Goal: Book appointment/travel/reservation

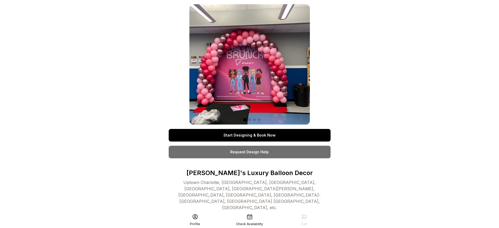
click at [249, 135] on link "Start Designing & Book Now" at bounding box center [250, 135] width 162 height 13
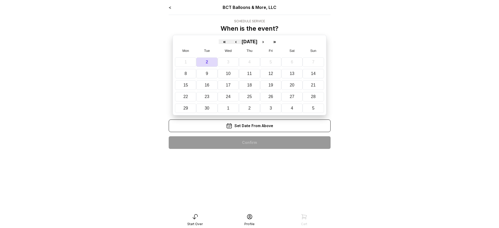
click at [249, 143] on div "< BCT Balloons & More, LLC Schedule Service When is the event? « ‹ [DATE] › » M…" at bounding box center [250, 78] width 162 height 149
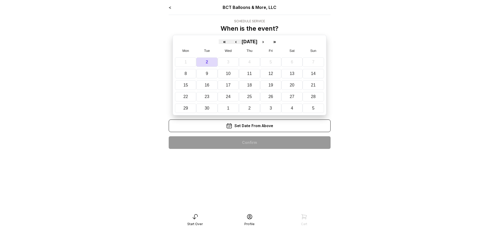
click at [249, 143] on div "< BCT Balloons & More, LLC Schedule Service When is the event? « ‹ [DATE] › » M…" at bounding box center [250, 78] width 162 height 149
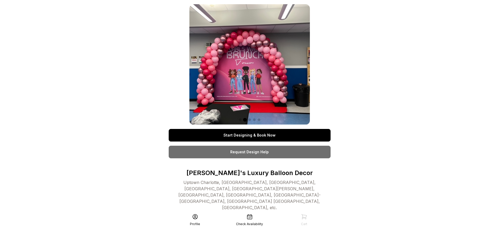
click at [249, 135] on link "Start Designing & Book Now" at bounding box center [250, 135] width 162 height 13
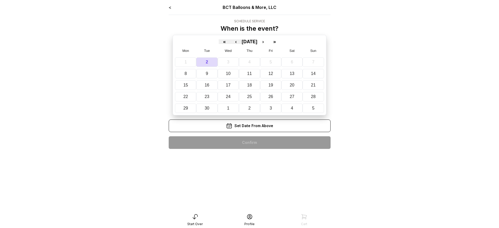
scroll to position [10, 0]
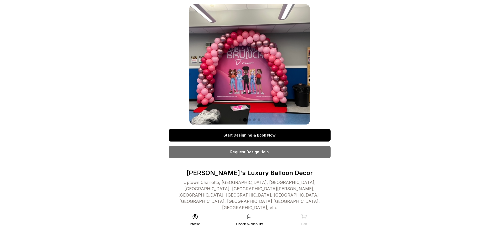
click at [249, 135] on link "Start Designing & Book Now" at bounding box center [250, 135] width 162 height 13
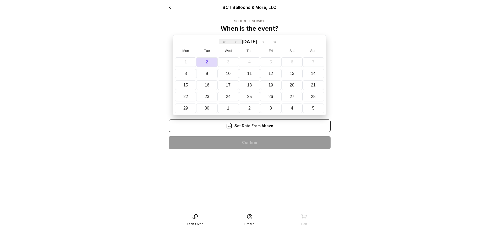
scroll to position [10, 0]
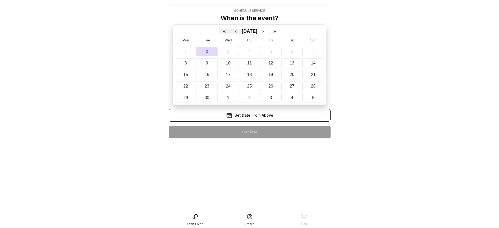
click at [249, 132] on div "< BCT Balloons & More, LLC Schedule Service When is the event? « ‹ [DATE] › » M…" at bounding box center [250, 68] width 162 height 149
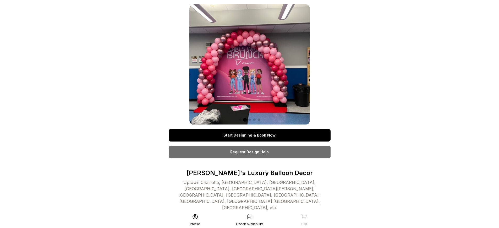
click at [249, 135] on link "Start Designing & Book Now" at bounding box center [250, 135] width 162 height 13
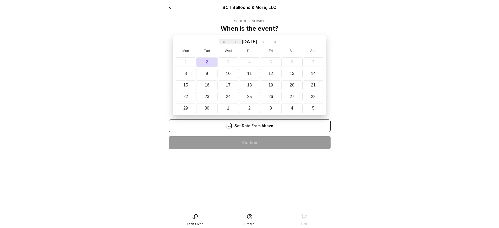
scroll to position [10, 0]
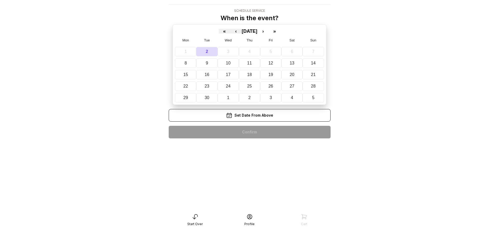
click at [249, 132] on div "< BCT Balloons & More, LLC Schedule Service When is the event? « ‹ [DATE] › » M…" at bounding box center [250, 68] width 162 height 149
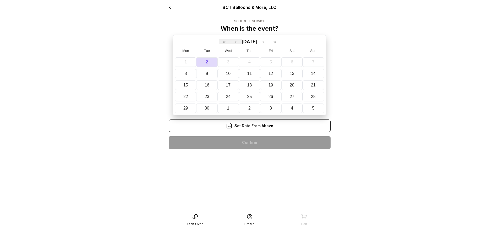
click at [249, 143] on div "< BCT Balloons & More, LLC Schedule Service When is the event? « ‹ [DATE] › » M…" at bounding box center [250, 78] width 162 height 149
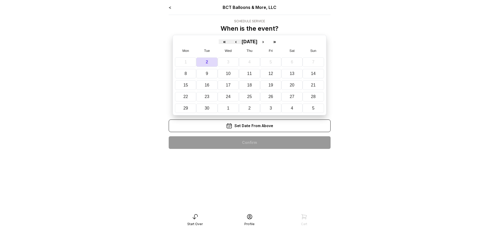
click at [249, 143] on div "< BCT Balloons & More, LLC Schedule Service When is the event? « ‹ [DATE] › » M…" at bounding box center [250, 78] width 162 height 149
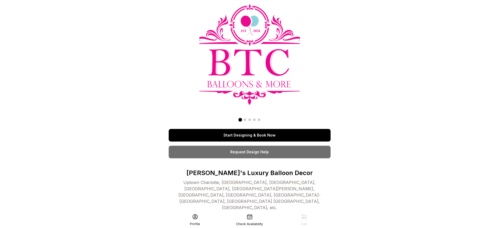
click at [249, 135] on link "Start Designing & Book Now" at bounding box center [250, 135] width 162 height 13
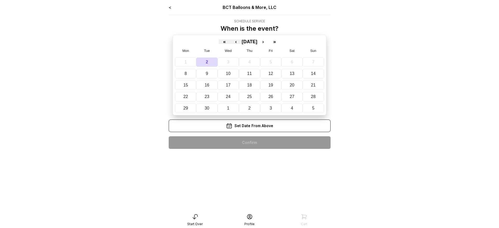
click at [249, 143] on div "< BCT Balloons & More, LLC Schedule Service When is the event? « ‹ [DATE] › » M…" at bounding box center [250, 78] width 162 height 149
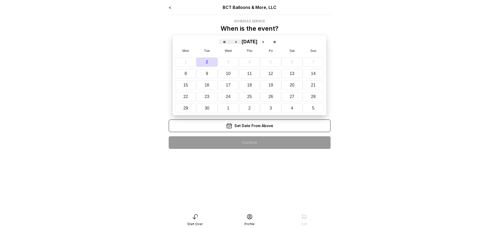
click at [249, 143] on div "< BCT Balloons & More, LLC Schedule Service When is the event? « ‹ [DATE] › » M…" at bounding box center [250, 78] width 162 height 149
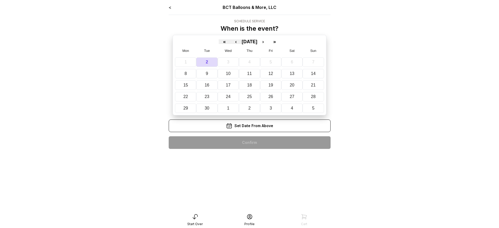
click at [249, 143] on div "< BCT Balloons & More, LLC Schedule Service When is the event? « ‹ [DATE] › » M…" at bounding box center [250, 78] width 162 height 149
click at [249, 143] on div "< BCT Balloons & More, LLC Schedule Service When is the event? « ‹ September 20…" at bounding box center [250, 78] width 162 height 149
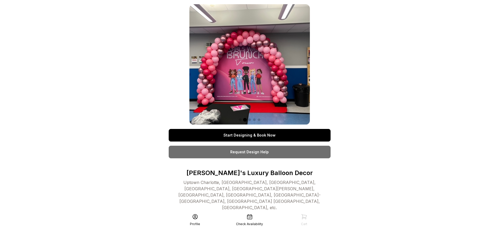
click at [249, 135] on link "Start Designing & Book Now" at bounding box center [250, 135] width 162 height 13
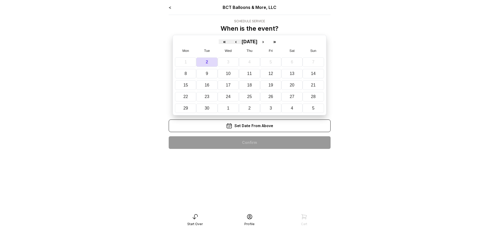
scroll to position [10, 0]
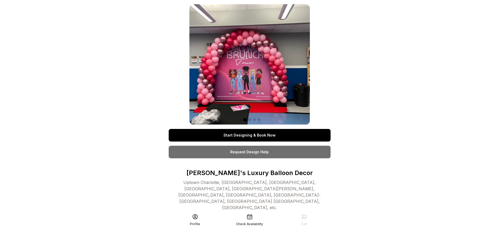
click at [249, 135] on link "Start Designing & Book Now" at bounding box center [250, 135] width 162 height 13
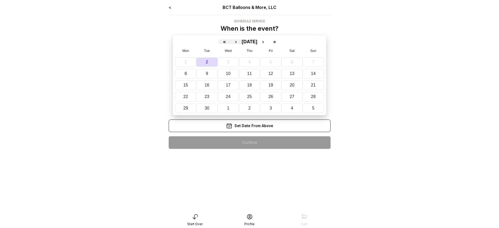
scroll to position [10, 0]
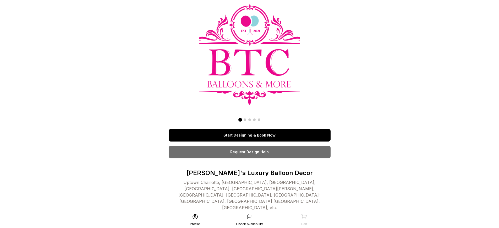
click at [249, 135] on link "Start Designing & Book Now" at bounding box center [250, 135] width 162 height 13
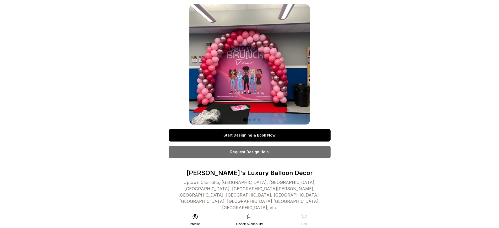
click at [249, 135] on link "Start Designing & Book Now" at bounding box center [250, 135] width 162 height 13
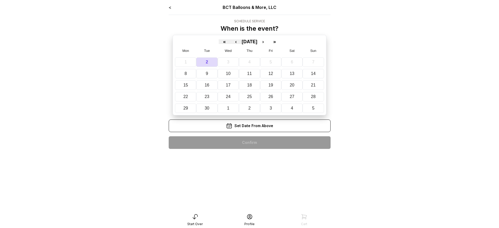
scroll to position [10, 0]
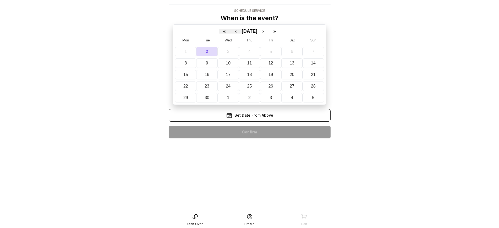
click at [249, 132] on div "< BCT Balloons & More, LLC Schedule Service When is the event? « ‹ [DATE] › » M…" at bounding box center [250, 68] width 162 height 149
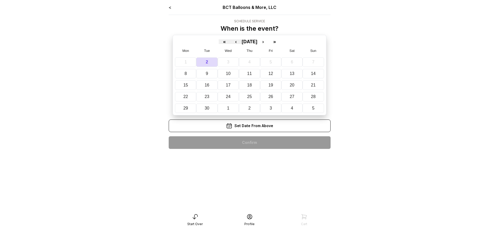
click at [249, 143] on div "< BCT Balloons & More, LLC Schedule Service When is the event? « ‹ [DATE] › » M…" at bounding box center [250, 78] width 162 height 149
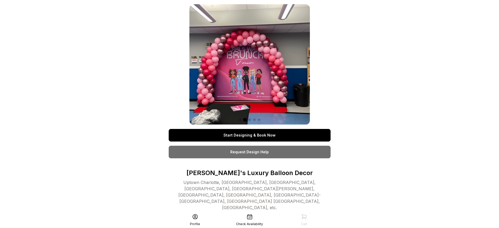
click at [249, 129] on link "Start Designing & Book Now" at bounding box center [250, 135] width 162 height 13
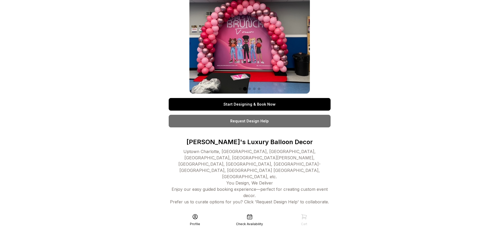
click at [249, 104] on link "Start Designing & Book Now" at bounding box center [250, 104] width 162 height 13
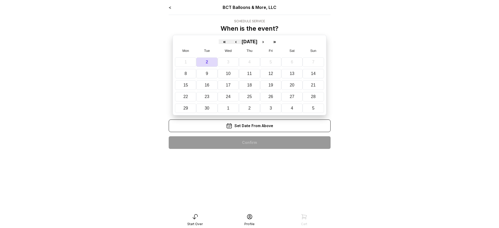
click at [249, 143] on div "< BCT Balloons & More, LLC Schedule Service When is the event? « ‹ [DATE] › » M…" at bounding box center [250, 78] width 162 height 149
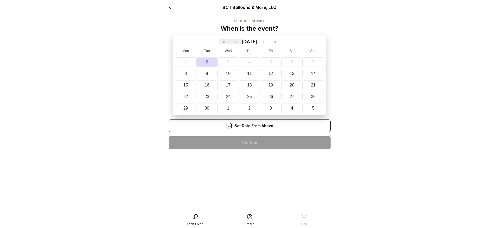
click at [249, 143] on div "< BCT Balloons & More, LLC Schedule Service When is the event? « ‹ [DATE] › » M…" at bounding box center [250, 78] width 162 height 149
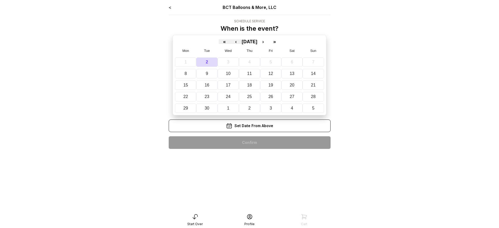
click at [249, 143] on div "< BCT Balloons & More, LLC Schedule Service When is the event? « ‹ September 20…" at bounding box center [250, 78] width 162 height 149
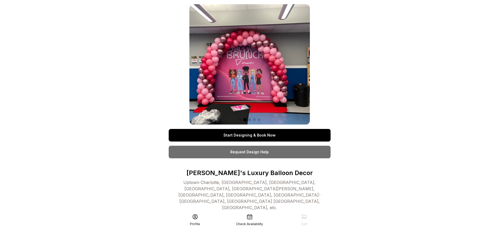
click at [249, 135] on link "Start Designing & Book Now" at bounding box center [250, 135] width 162 height 13
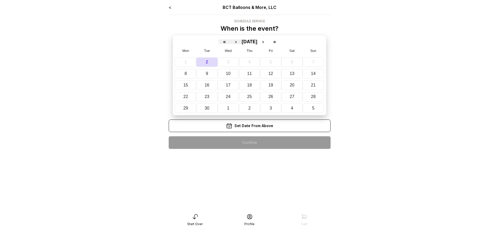
scroll to position [10, 0]
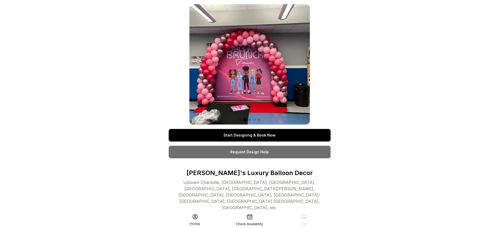
click at [249, 135] on link "Start Designing & Book Now" at bounding box center [250, 135] width 162 height 13
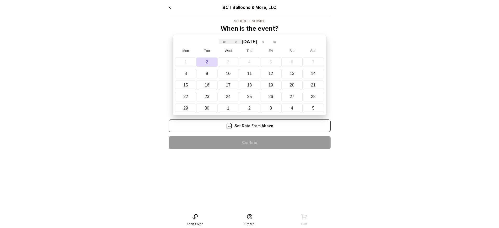
scroll to position [10, 0]
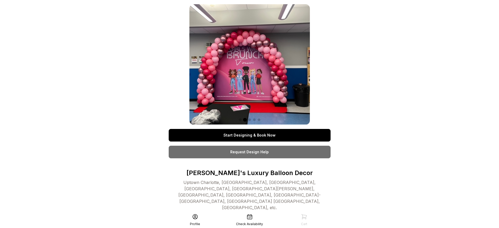
click at [249, 135] on link "Start Designing & Book Now" at bounding box center [250, 135] width 162 height 13
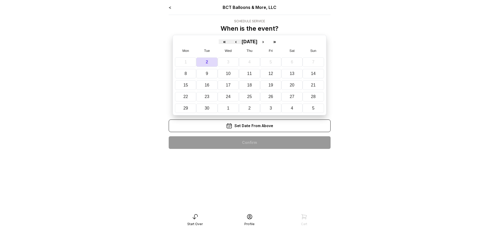
scroll to position [10, 0]
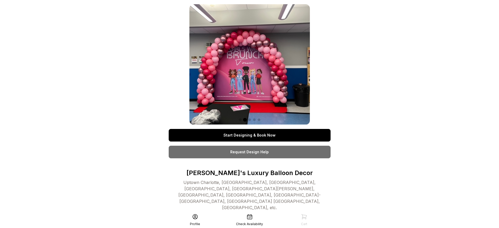
click at [249, 135] on link "Start Designing & Book Now" at bounding box center [250, 135] width 162 height 13
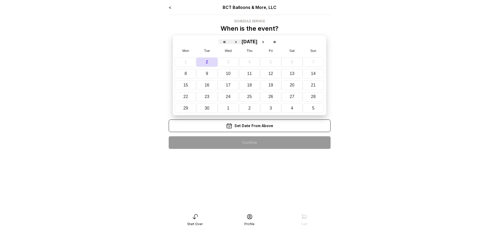
scroll to position [10, 0]
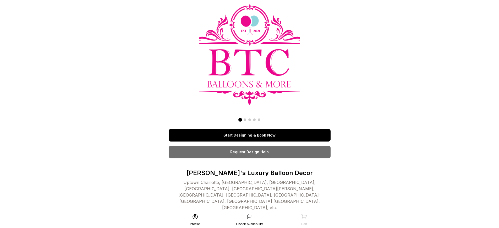
click at [249, 135] on link "Start Designing & Book Now" at bounding box center [250, 135] width 162 height 13
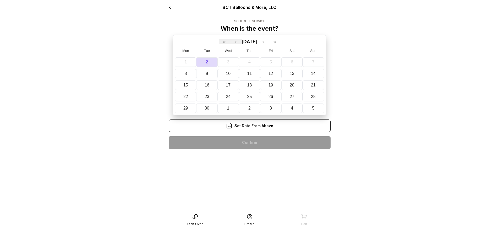
scroll to position [10, 0]
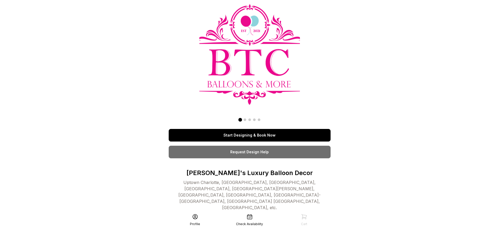
click at [249, 135] on link "Start Designing & Book Now" at bounding box center [250, 135] width 162 height 13
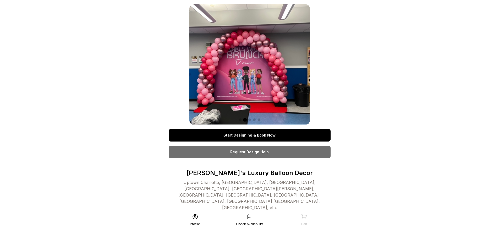
click at [249, 135] on link "Start Designing & Book Now" at bounding box center [250, 135] width 162 height 13
